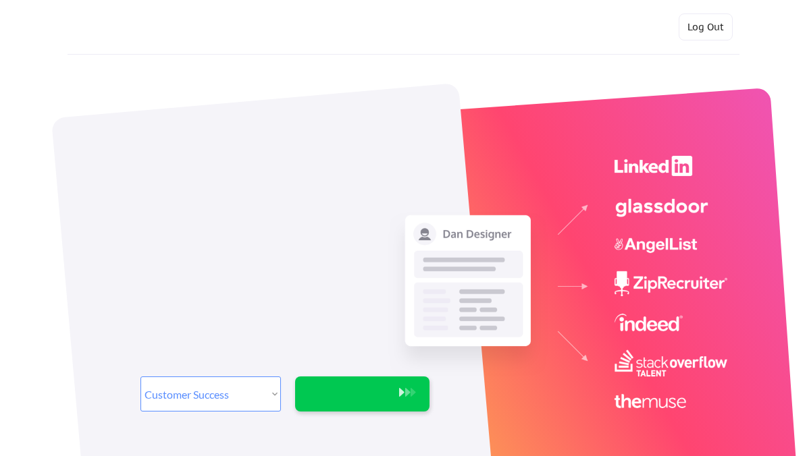
select select ""sales""
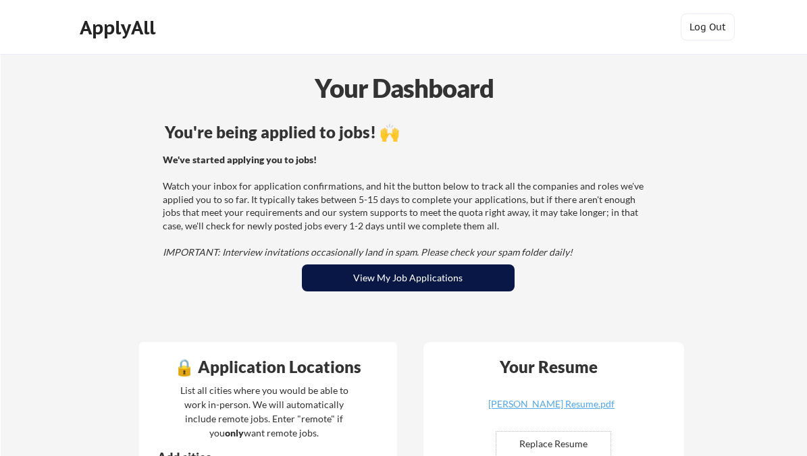
click at [327, 289] on button "View My Job Applications" at bounding box center [408, 278] width 213 height 27
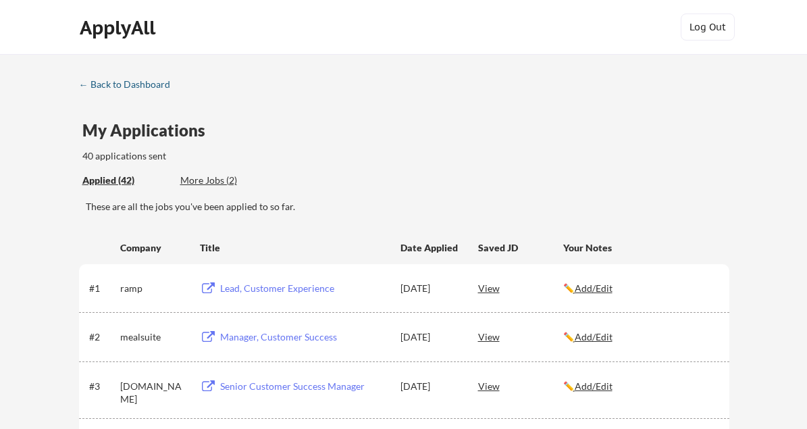
click at [167, 86] on div "← Back to Dashboard" at bounding box center [129, 84] width 101 height 9
